Goal: Transaction & Acquisition: Purchase product/service

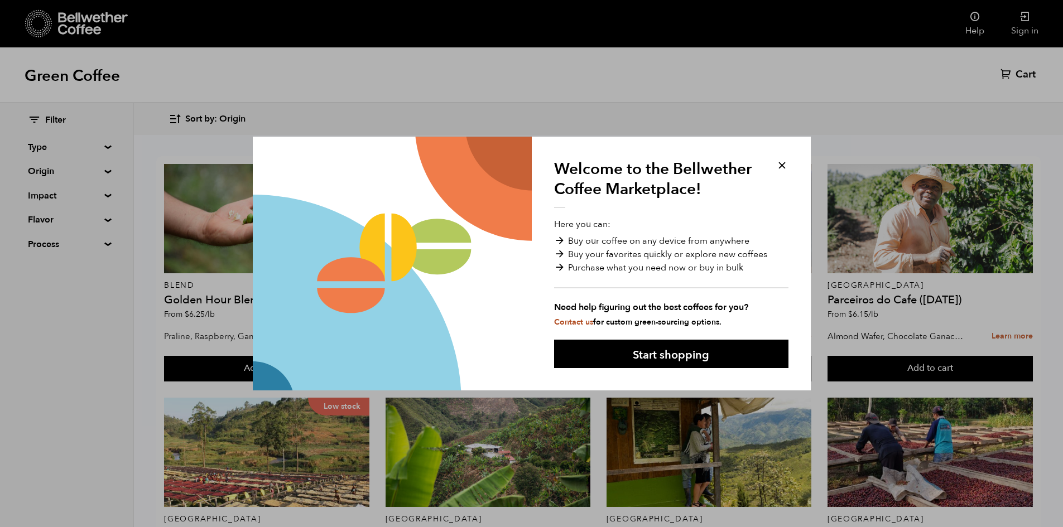
click at [782, 166] on button at bounding box center [781, 165] width 13 height 13
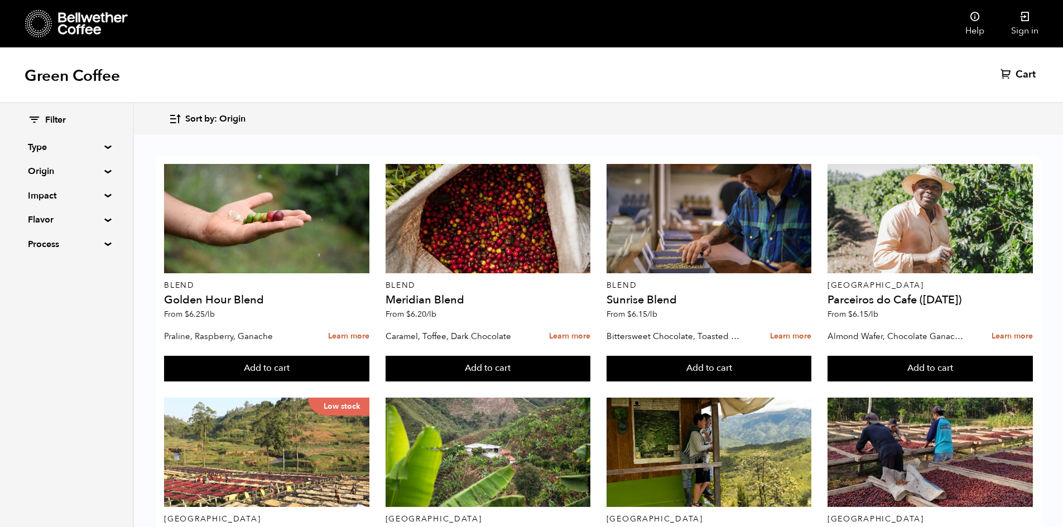
click at [104, 149] on summary "Type" at bounding box center [66, 147] width 77 height 13
click at [104, 149] on summary "Type" at bounding box center [67, 147] width 78 height 13
click at [105, 173] on summary "Origin" at bounding box center [66, 171] width 77 height 13
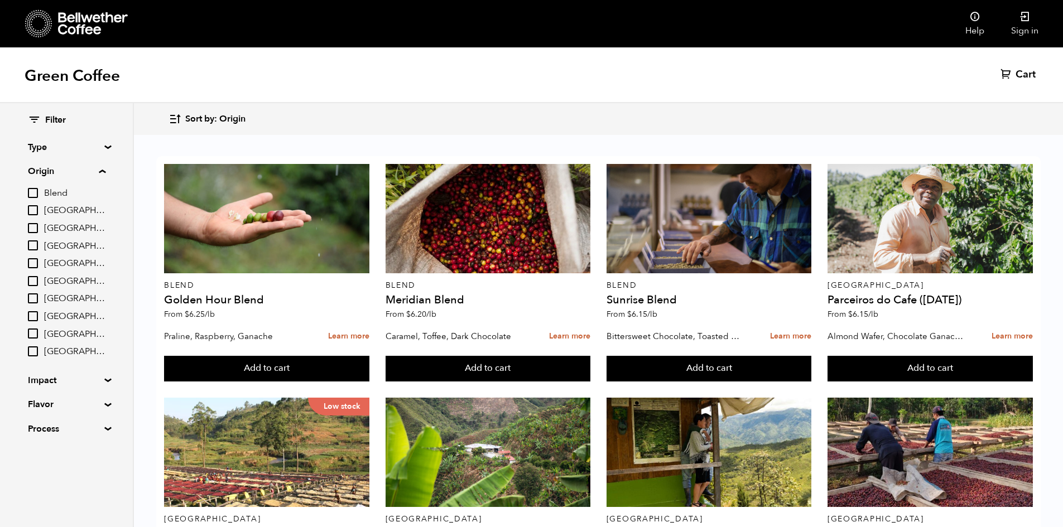
click at [105, 173] on summary "Origin" at bounding box center [67, 171] width 78 height 13
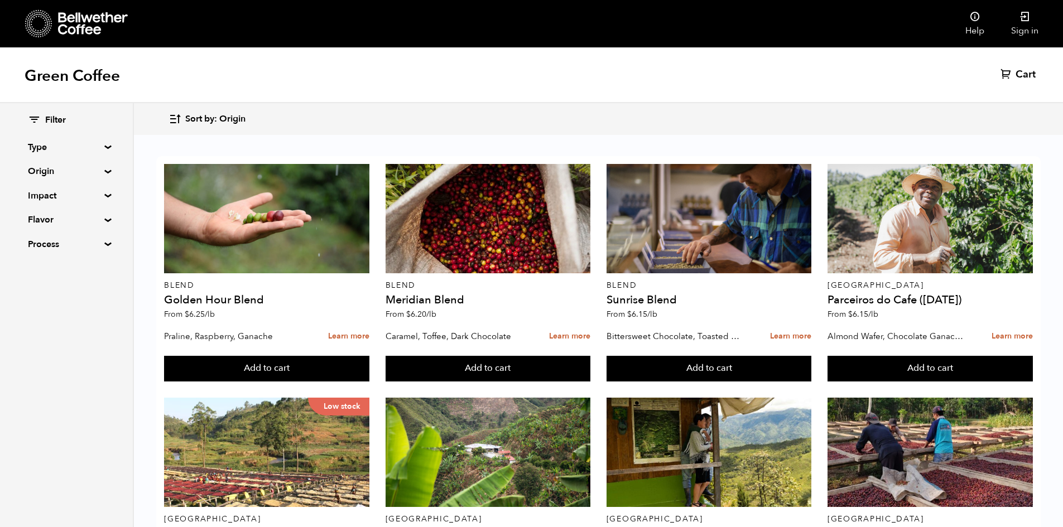
click at [105, 173] on summary "Origin" at bounding box center [66, 171] width 77 height 13
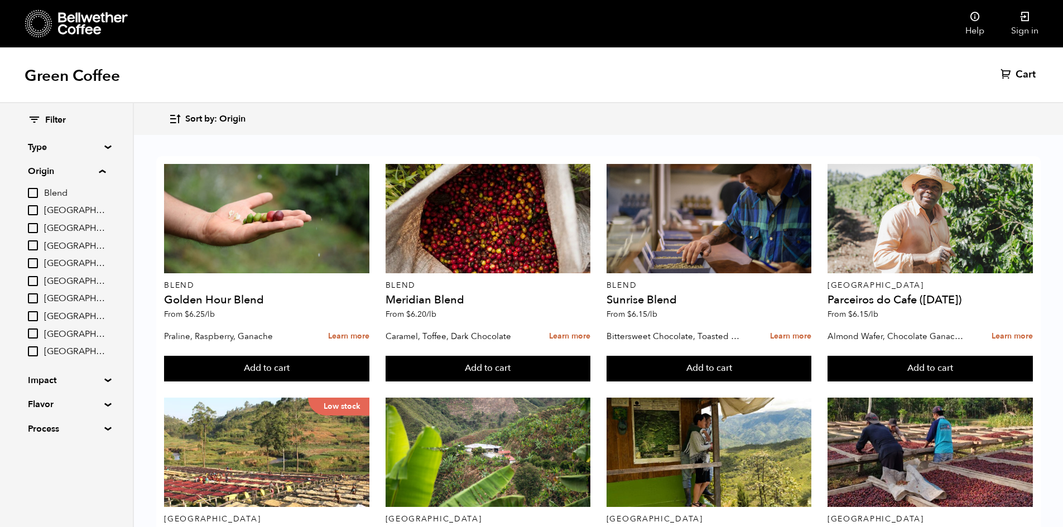
click at [105, 173] on summary "Origin" at bounding box center [67, 171] width 78 height 13
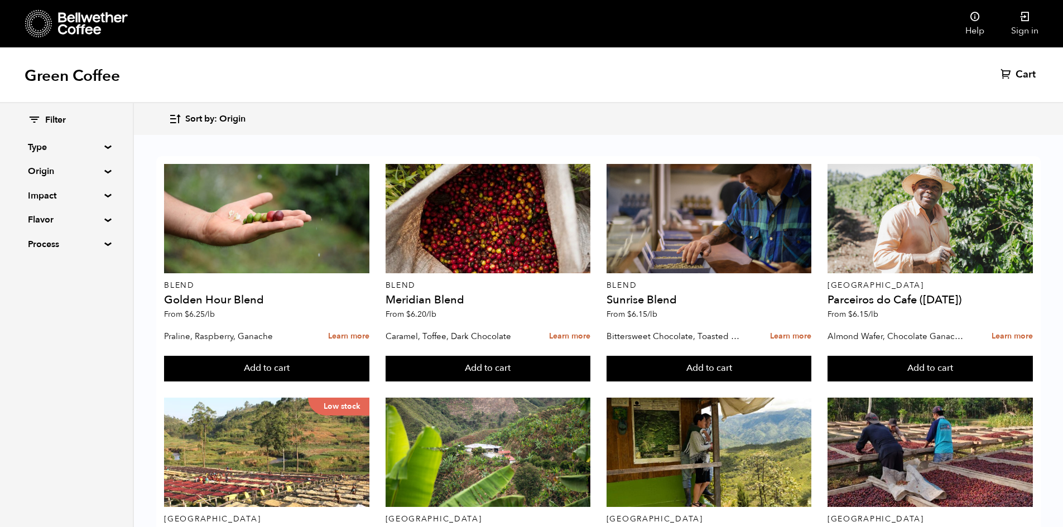
click at [102, 190] on div "Filter Type Blend Single Origin Decaf Seasonal Year Round Origin Blend [GEOGRAP…" at bounding box center [66, 182] width 133 height 159
click at [104, 192] on div "Filter Type Blend Single Origin Decaf Seasonal Year Round Origin Blend [GEOGRAP…" at bounding box center [66, 182] width 133 height 159
click at [105, 196] on summary "Impact" at bounding box center [66, 195] width 77 height 13
click at [105, 196] on summary "Impact" at bounding box center [67, 195] width 78 height 13
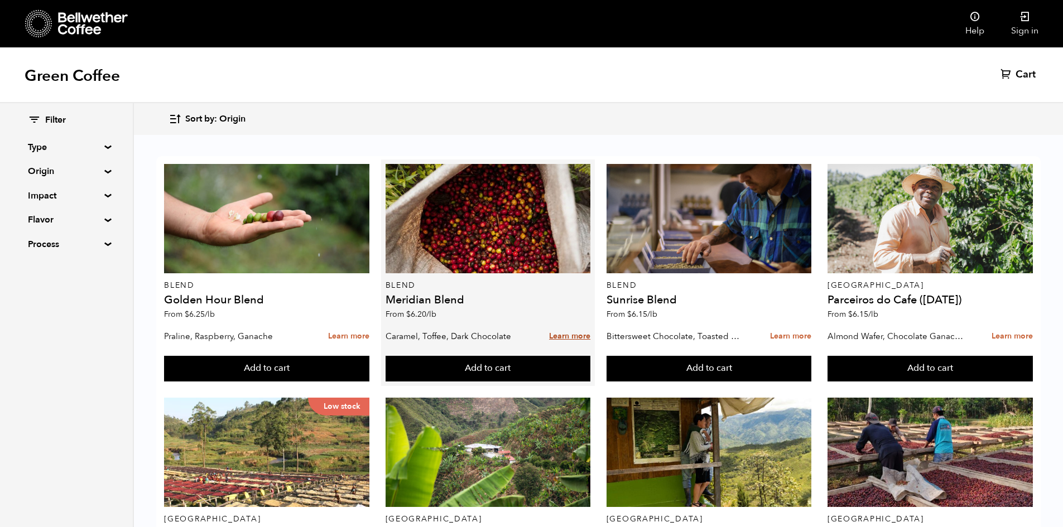
click at [571, 334] on link "Learn more" at bounding box center [569, 337] width 41 height 24
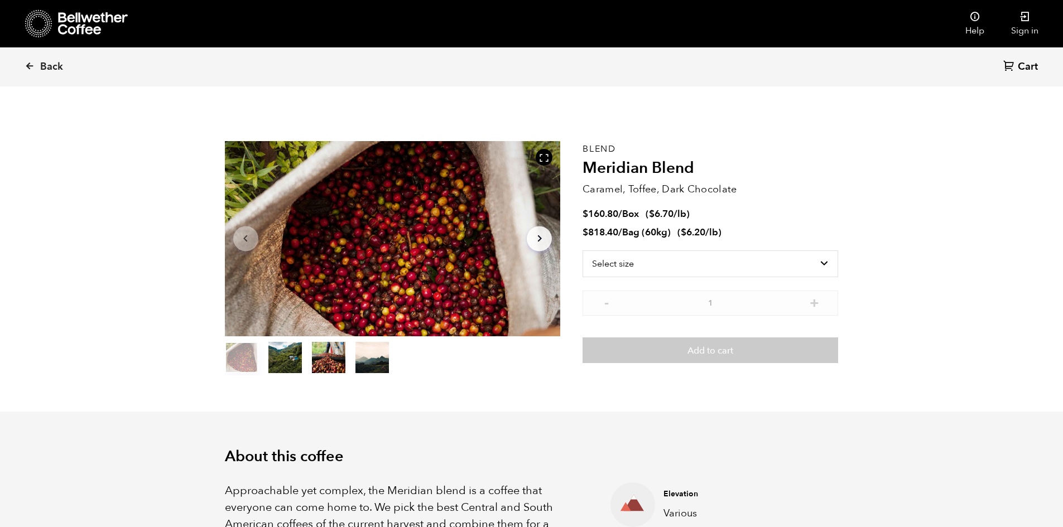
scroll to position [485, 594]
click at [615, 264] on select "Select size Bag (60kg) (132 lbs) Box (24 lbs)" at bounding box center [709, 263] width 255 height 27
select select "box"
click at [582, 250] on select "Select size Bag (60kg) (132 lbs) Box (24 lbs)" at bounding box center [709, 263] width 255 height 27
